Goal: Go to known website: Go to known website

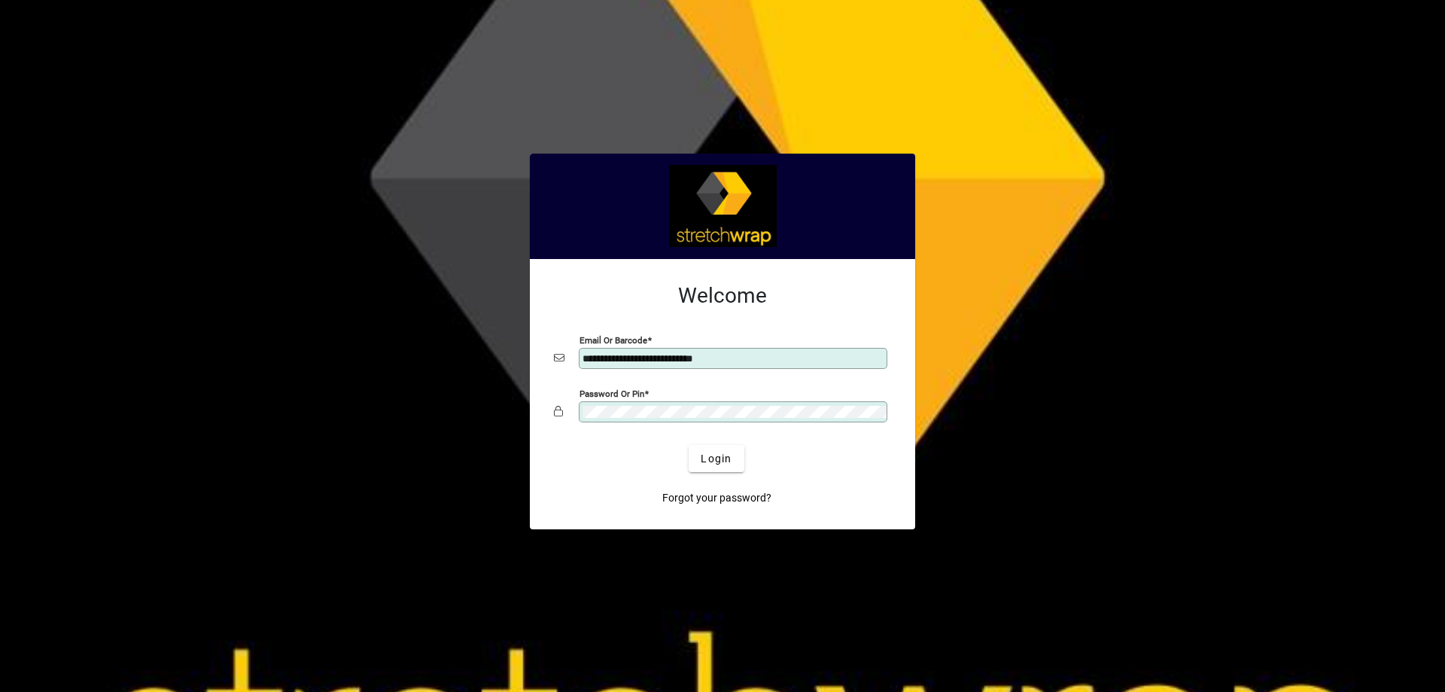
click at [384, 330] on div at bounding box center [722, 346] width 1445 height 692
click at [386, 315] on div at bounding box center [722, 346] width 1445 height 692
click at [710, 462] on span "Login" at bounding box center [716, 459] width 31 height 16
